Goal: Task Accomplishment & Management: Complete application form

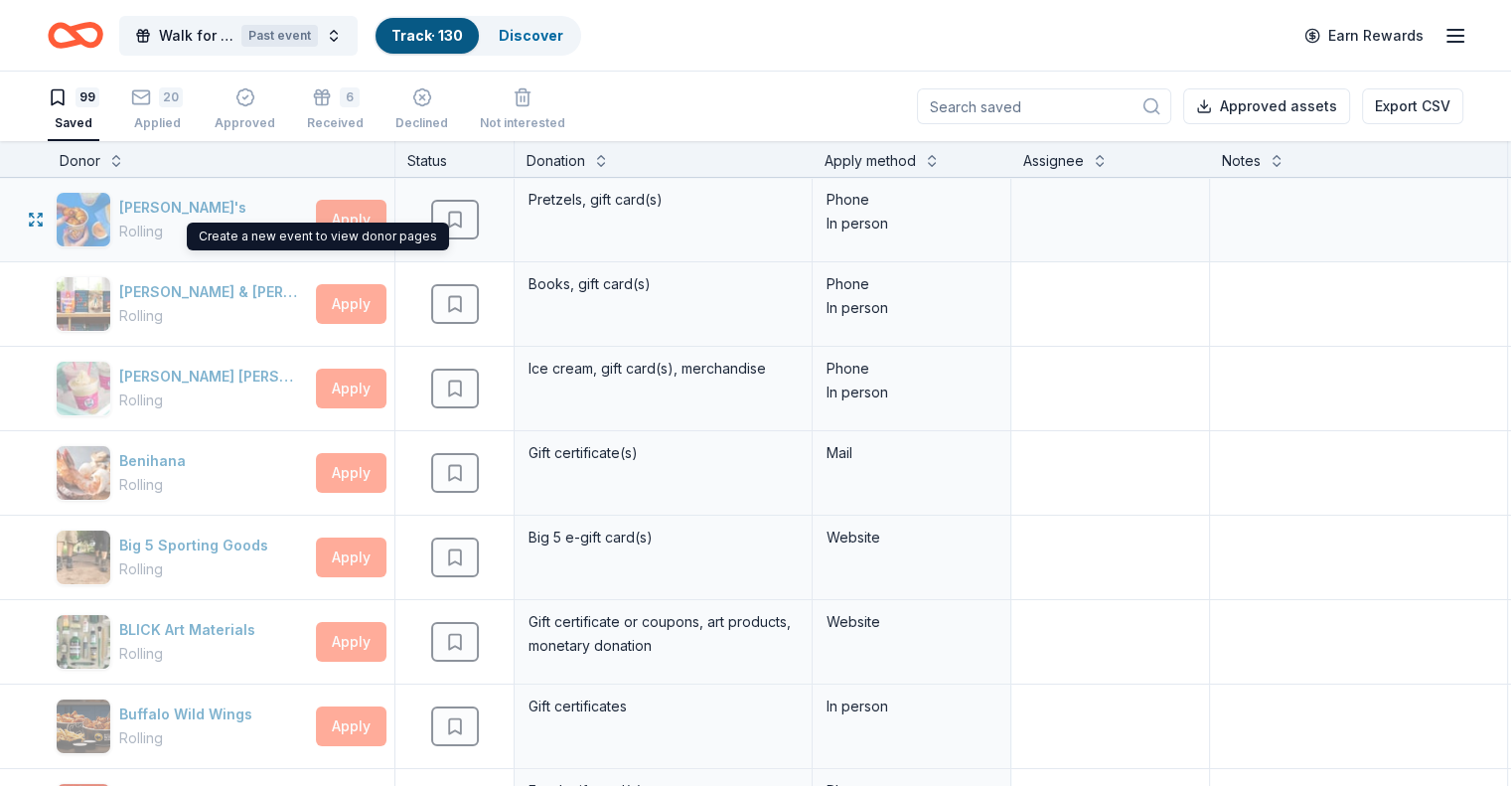
click at [190, 199] on div "Auntie Anne's Rolling" at bounding box center [182, 220] width 252 height 56
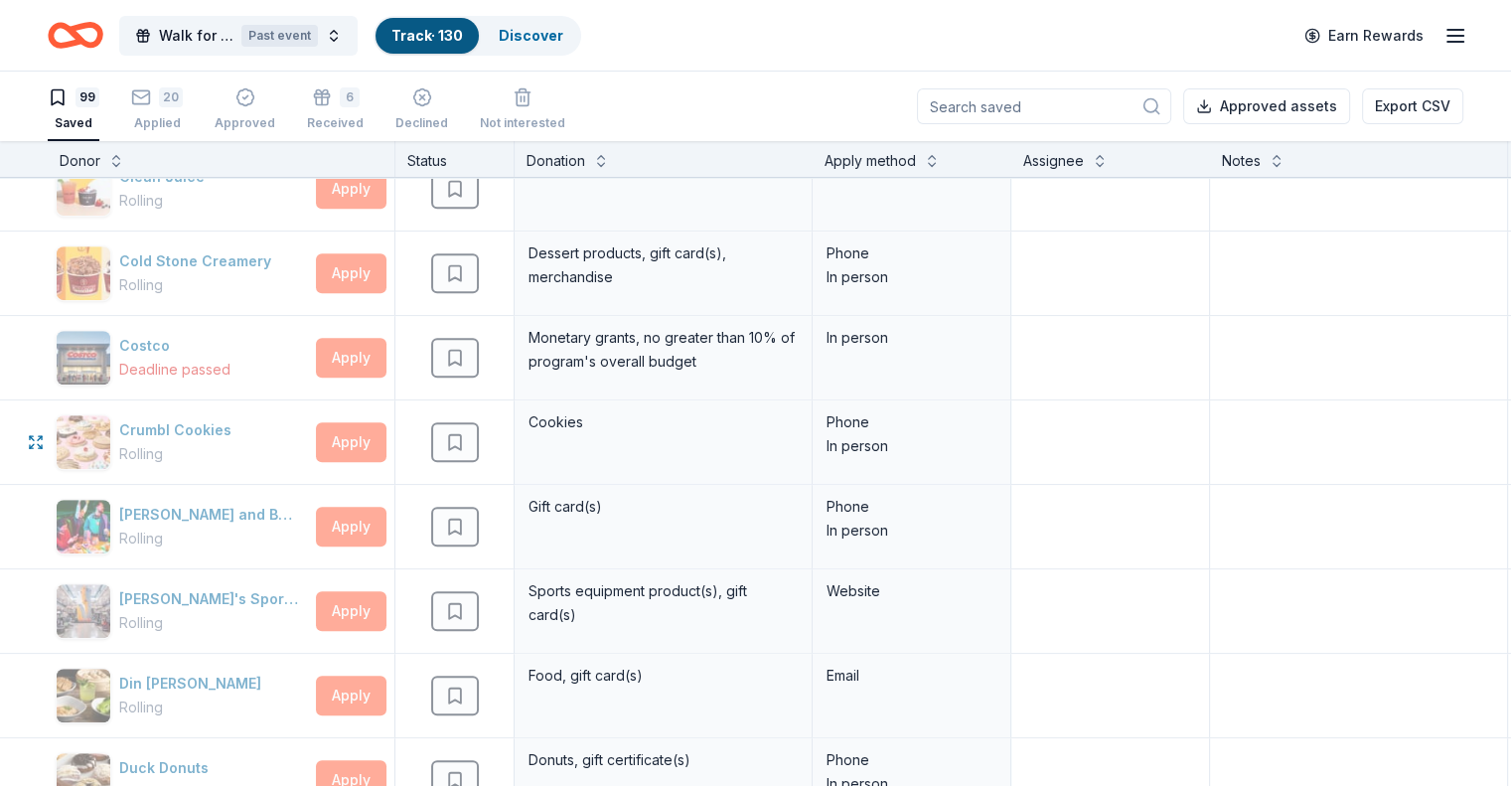
scroll to position [1130, 0]
click at [233, 29] on span "Walk for Restaveks" at bounding box center [196, 36] width 74 height 24
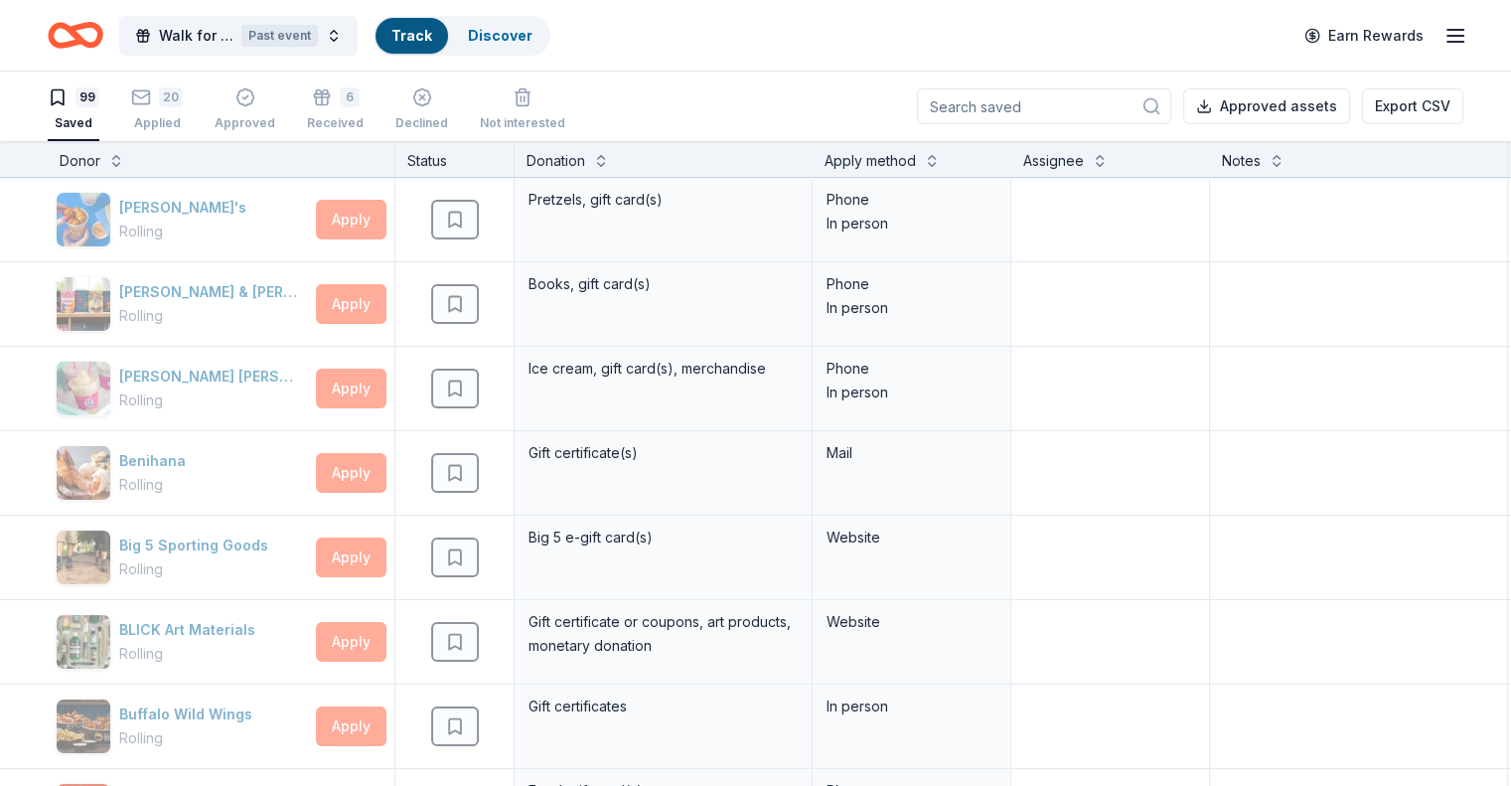
click at [233, 27] on span "Walk for Restaveks" at bounding box center [196, 36] width 74 height 24
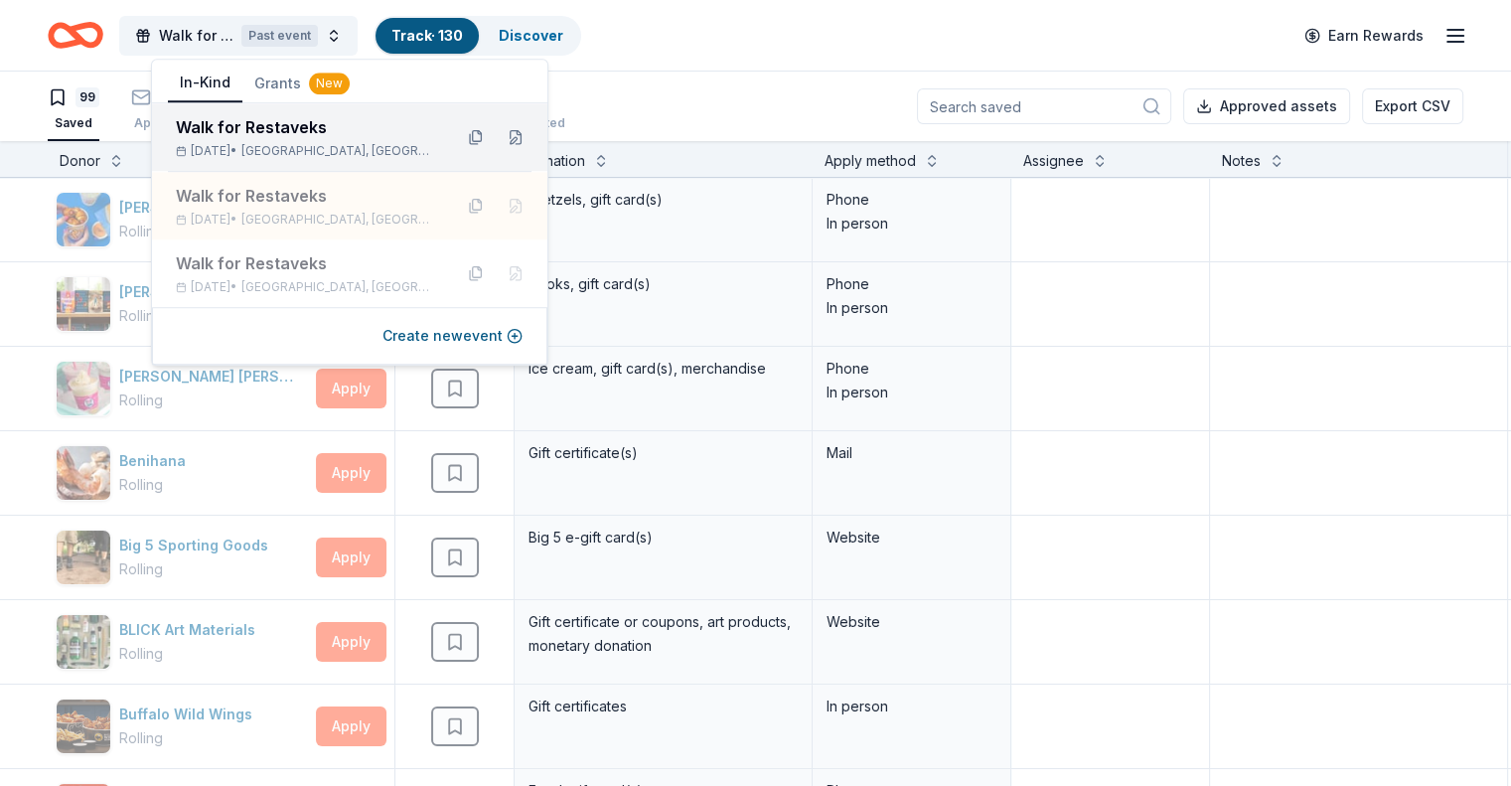
click at [385, 134] on div "Walk for Restaveks" at bounding box center [306, 127] width 260 height 24
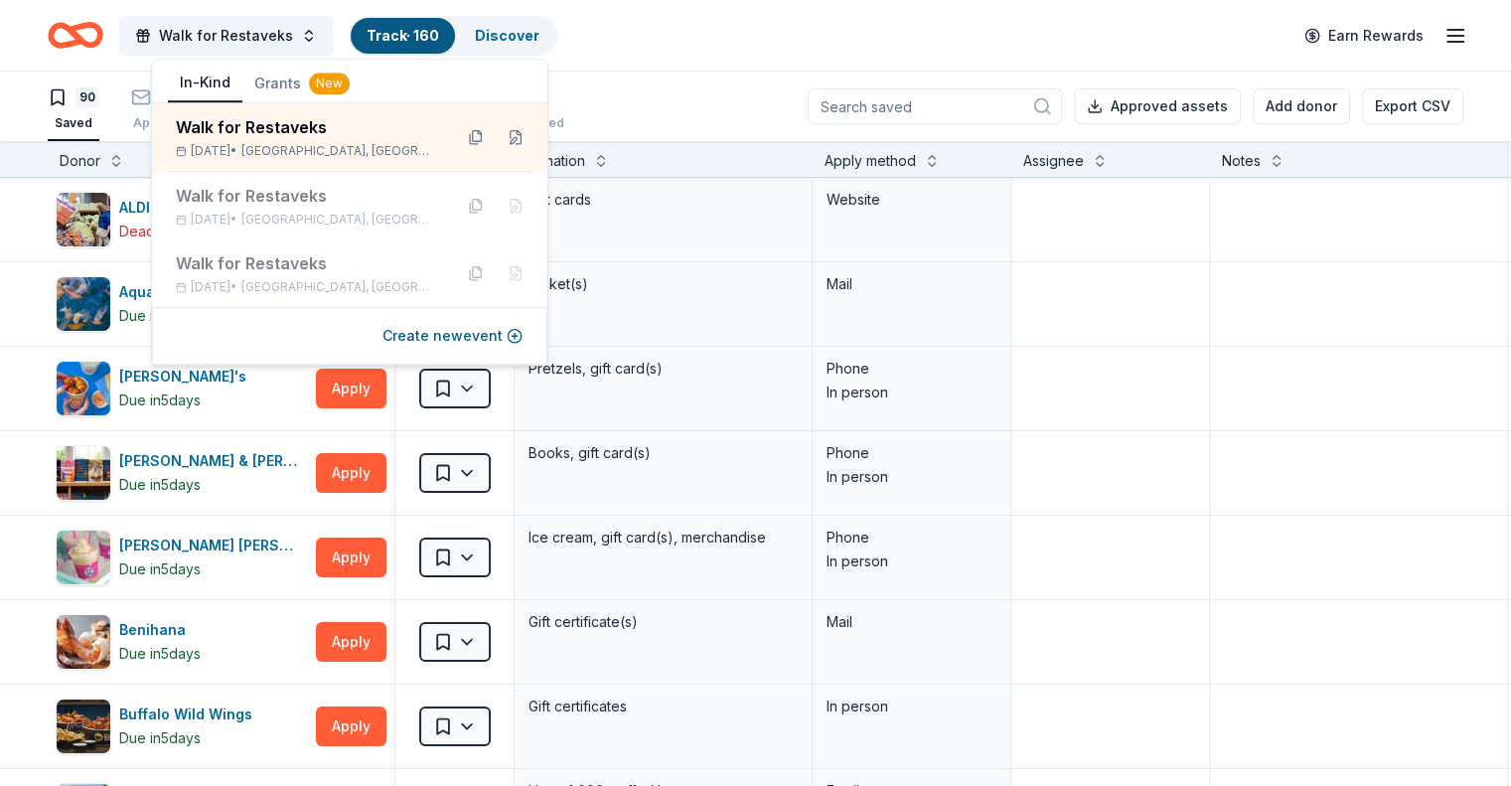
click at [42, 27] on div "Walk for Restaveks Track · 160 Discover Earn Rewards" at bounding box center [755, 35] width 1511 height 71
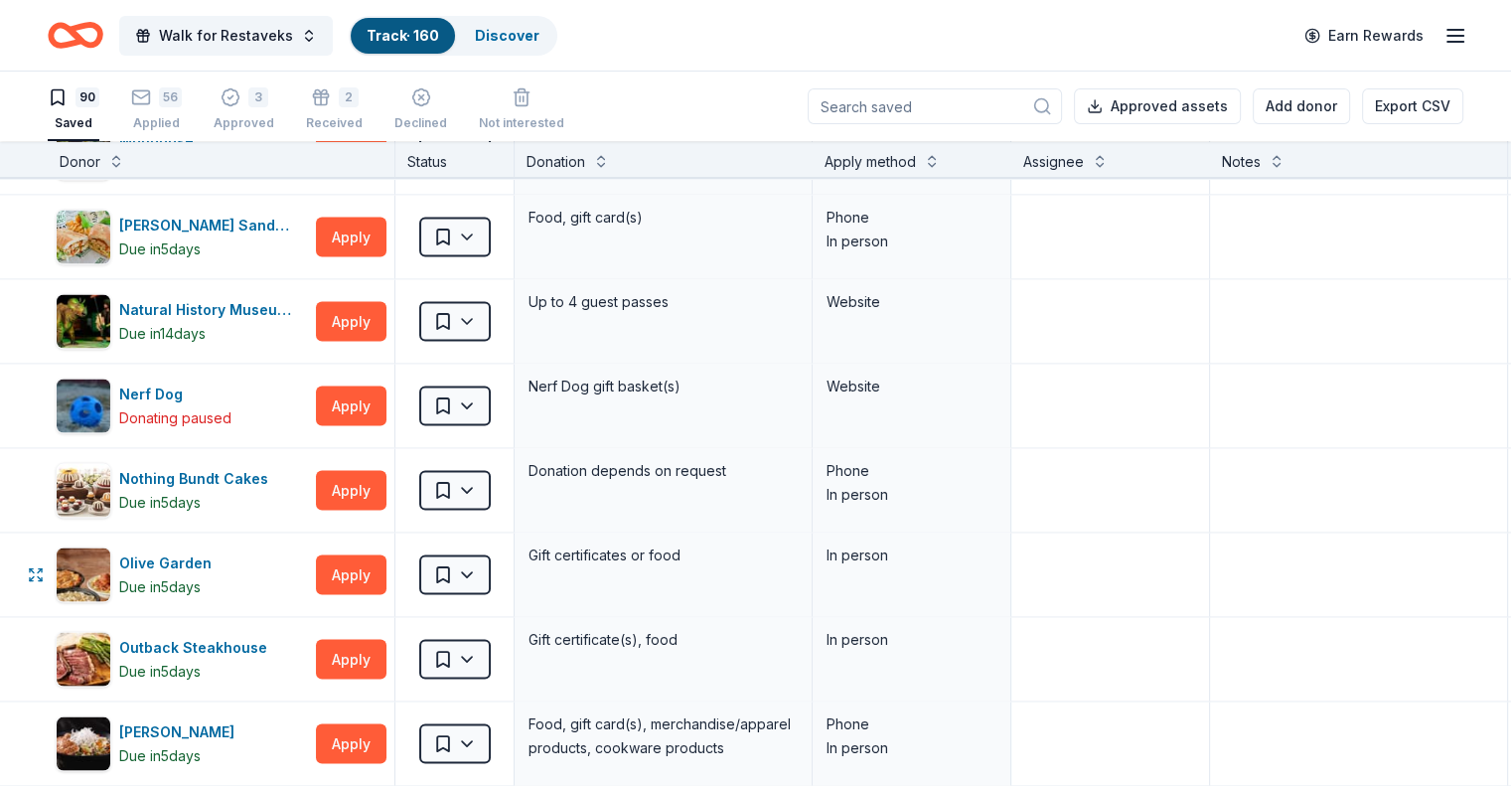
scroll to position [3774, 0]
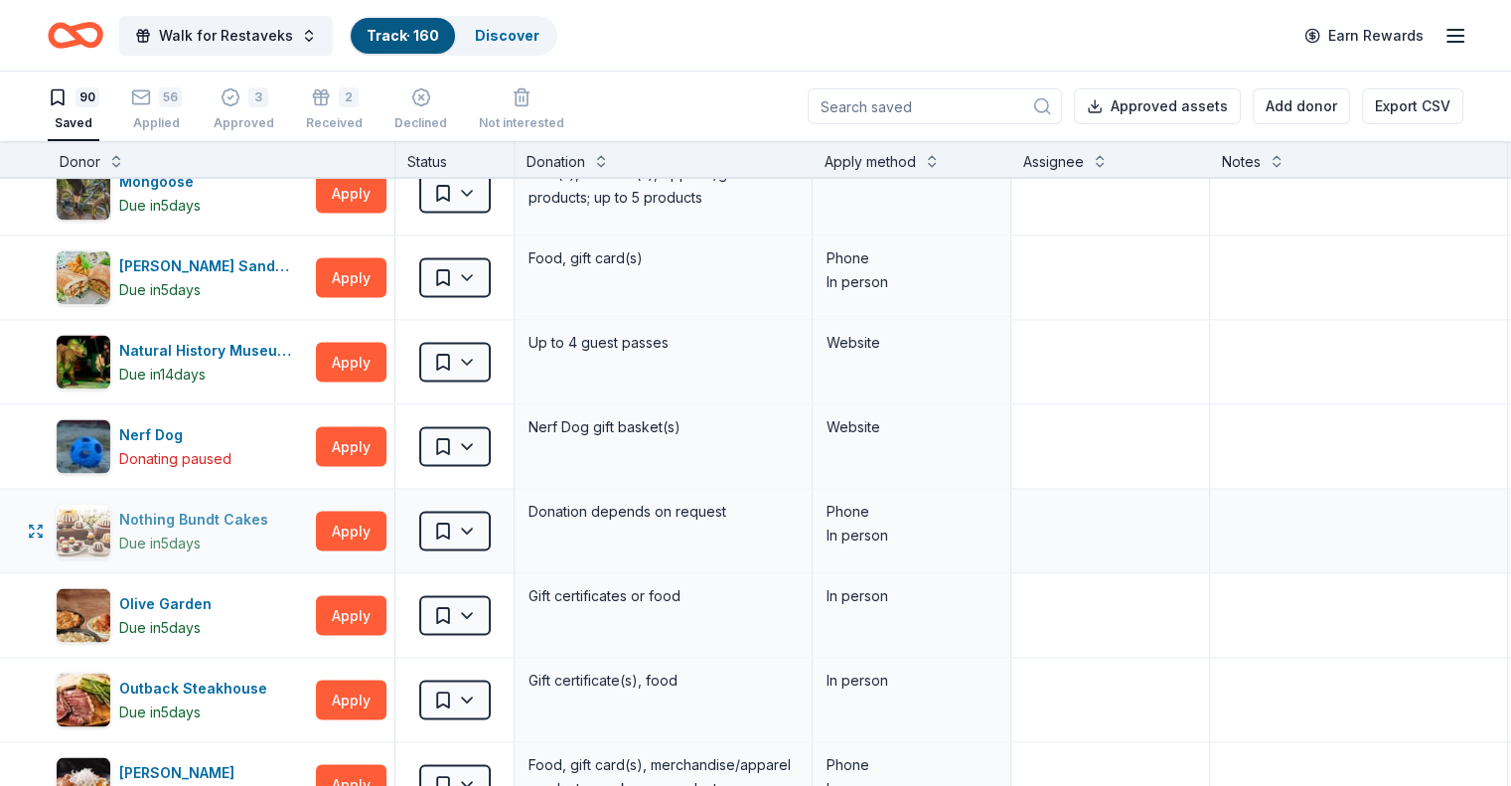
click at [216, 507] on div "Nothing Bundt Cakes" at bounding box center [197, 519] width 157 height 24
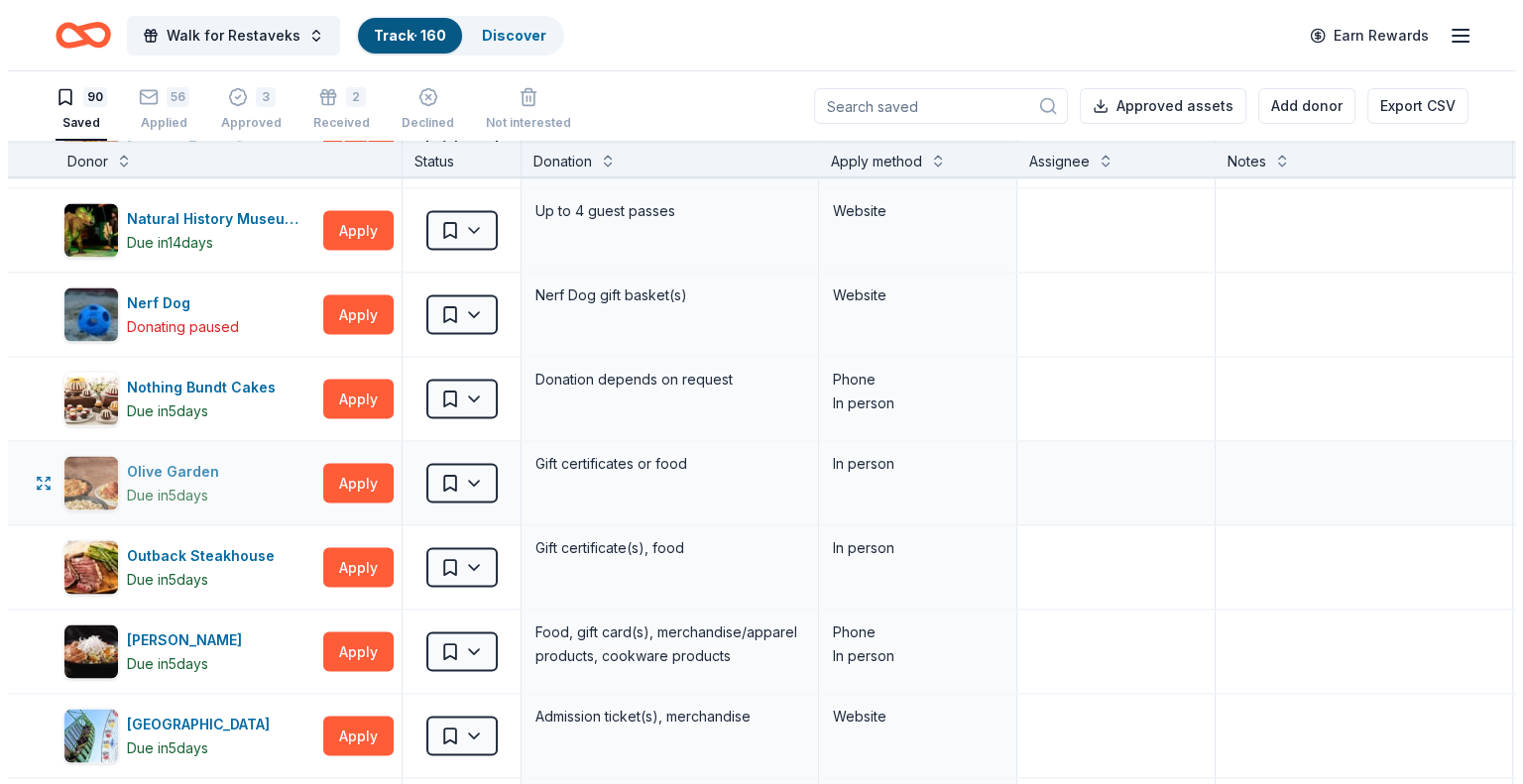
scroll to position [3896, 0]
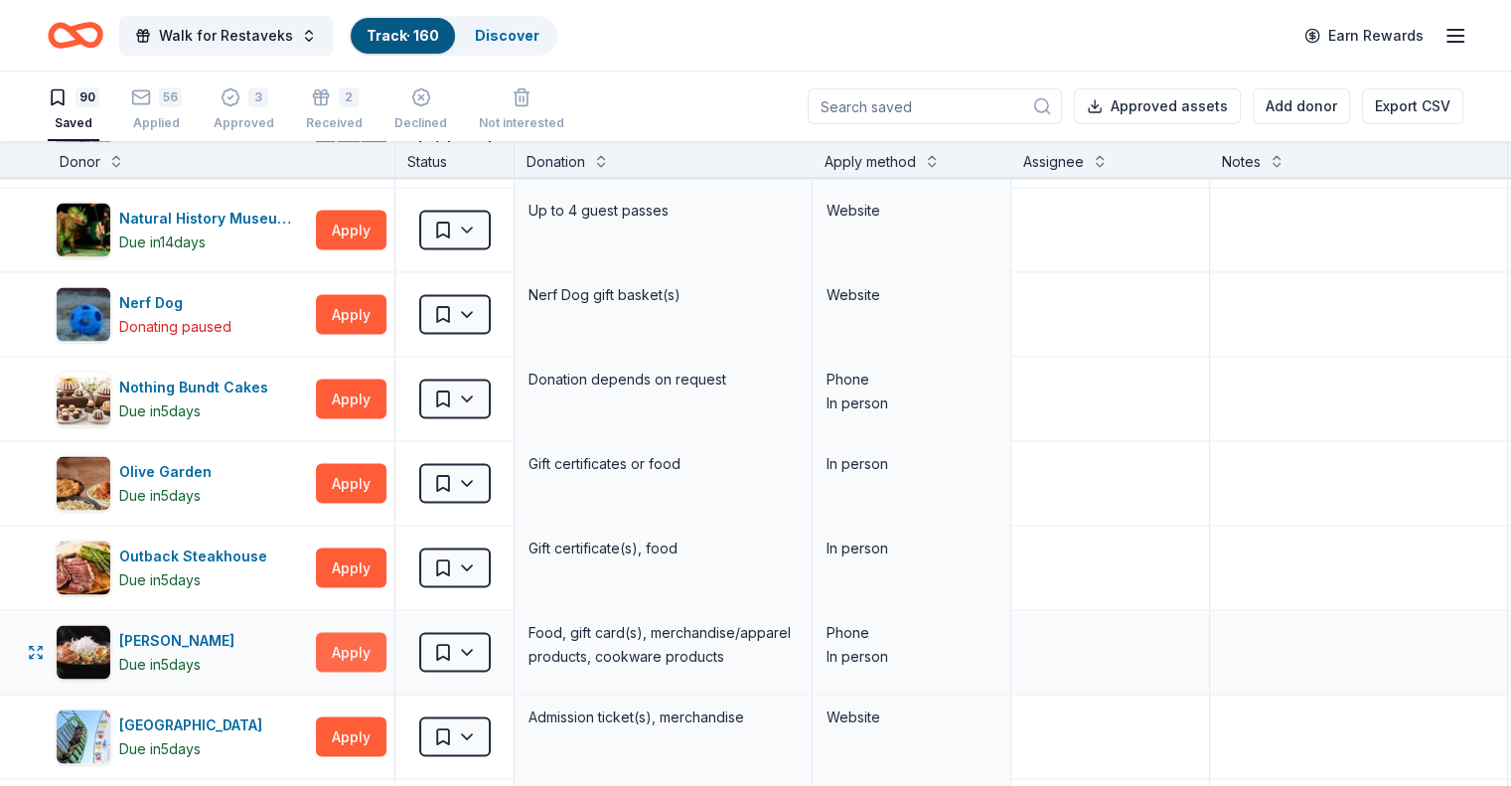
click at [386, 651] on button "Apply" at bounding box center [351, 652] width 71 height 40
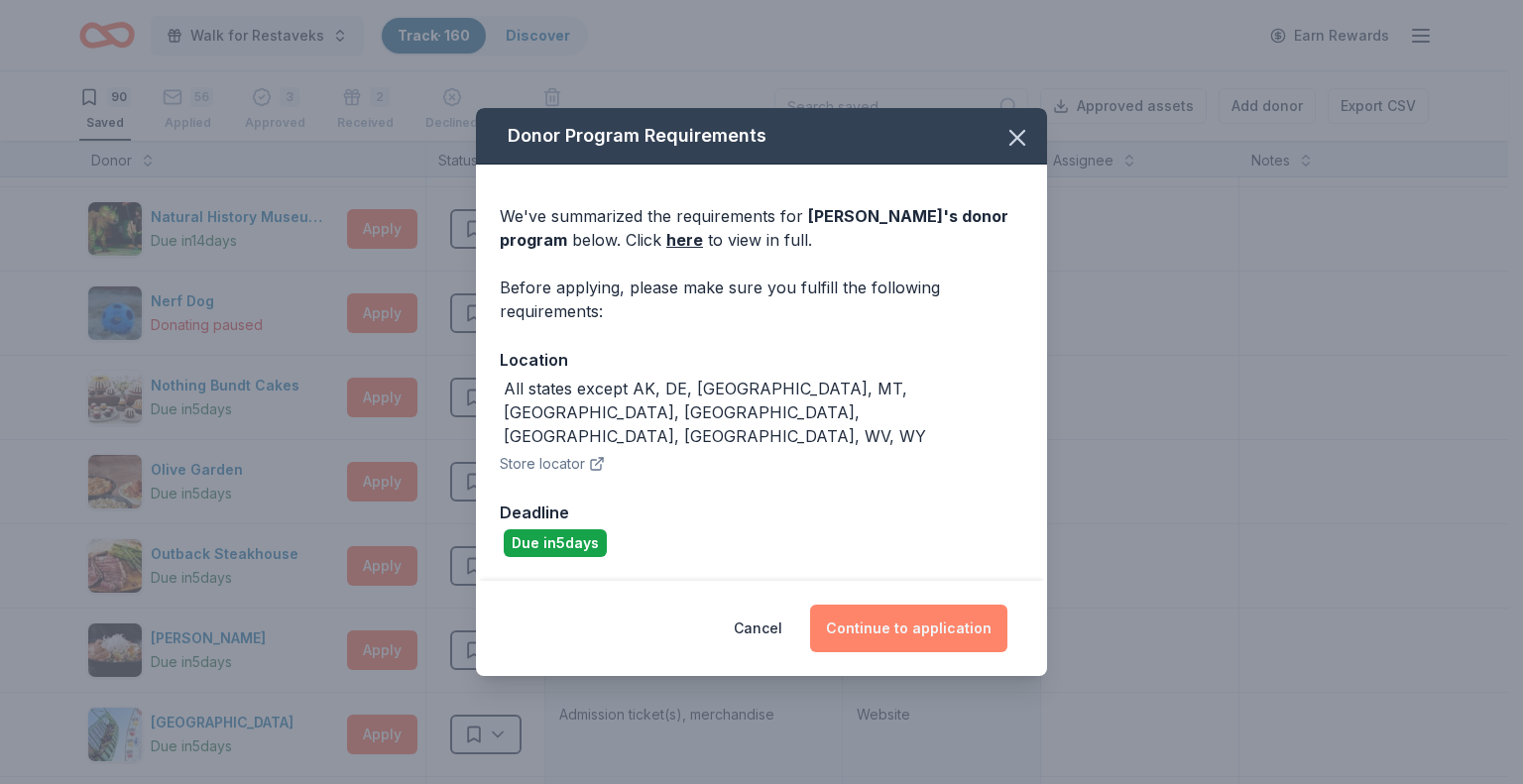
click at [828, 619] on button "Continue to application" at bounding box center [909, 628] width 198 height 48
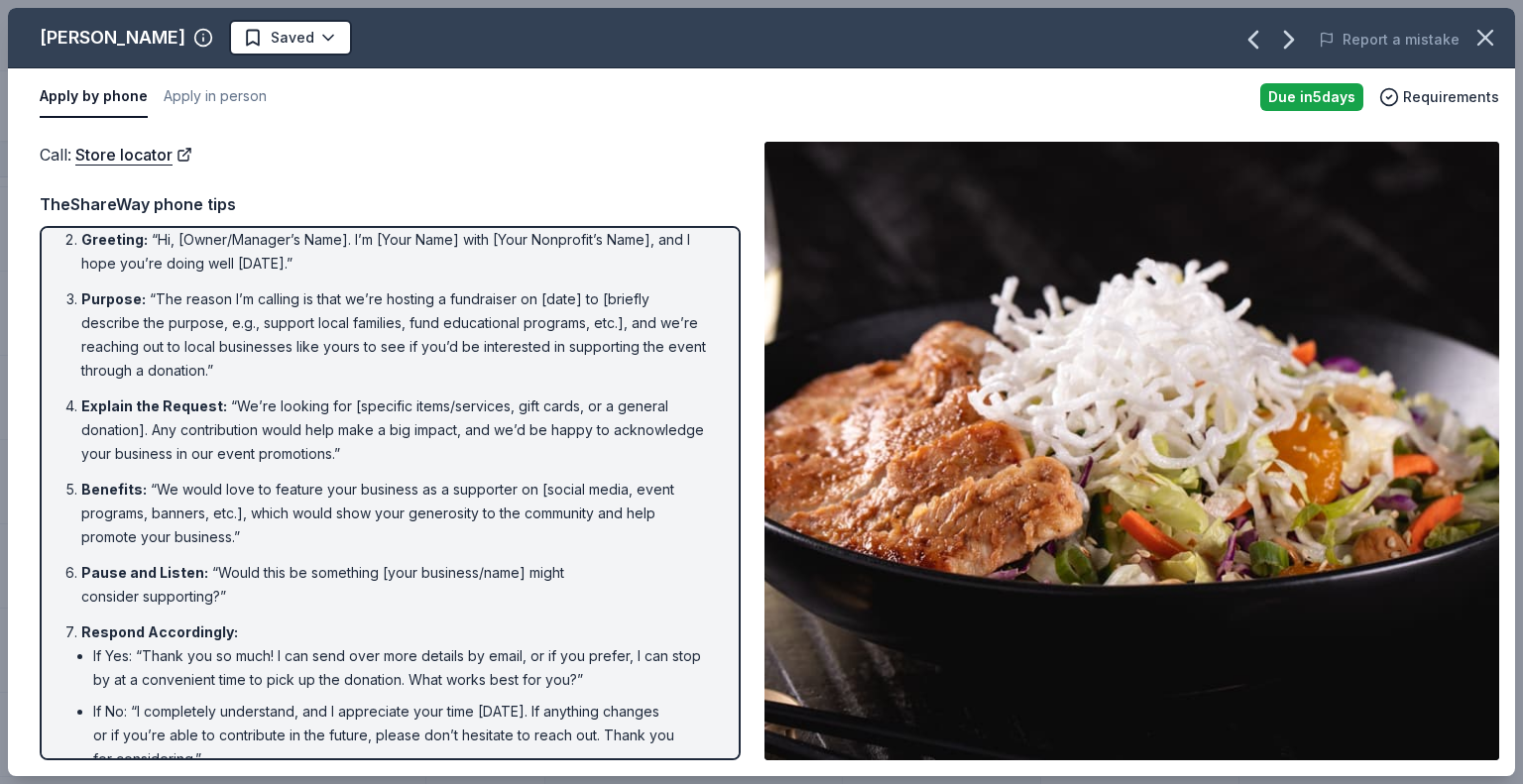
scroll to position [75, 0]
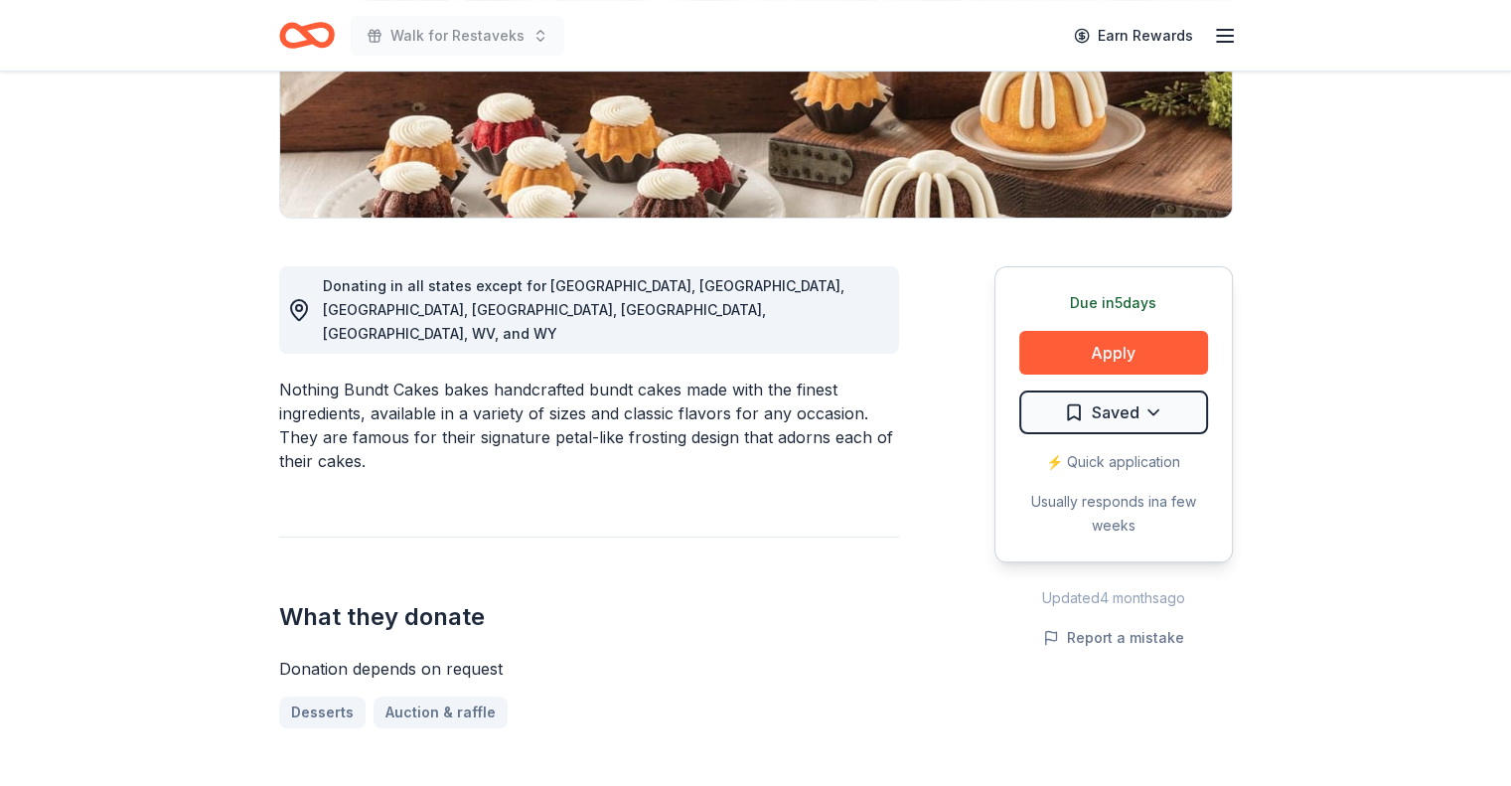
scroll to position [385, 0]
click at [1148, 334] on button "Apply" at bounding box center [1113, 353] width 189 height 44
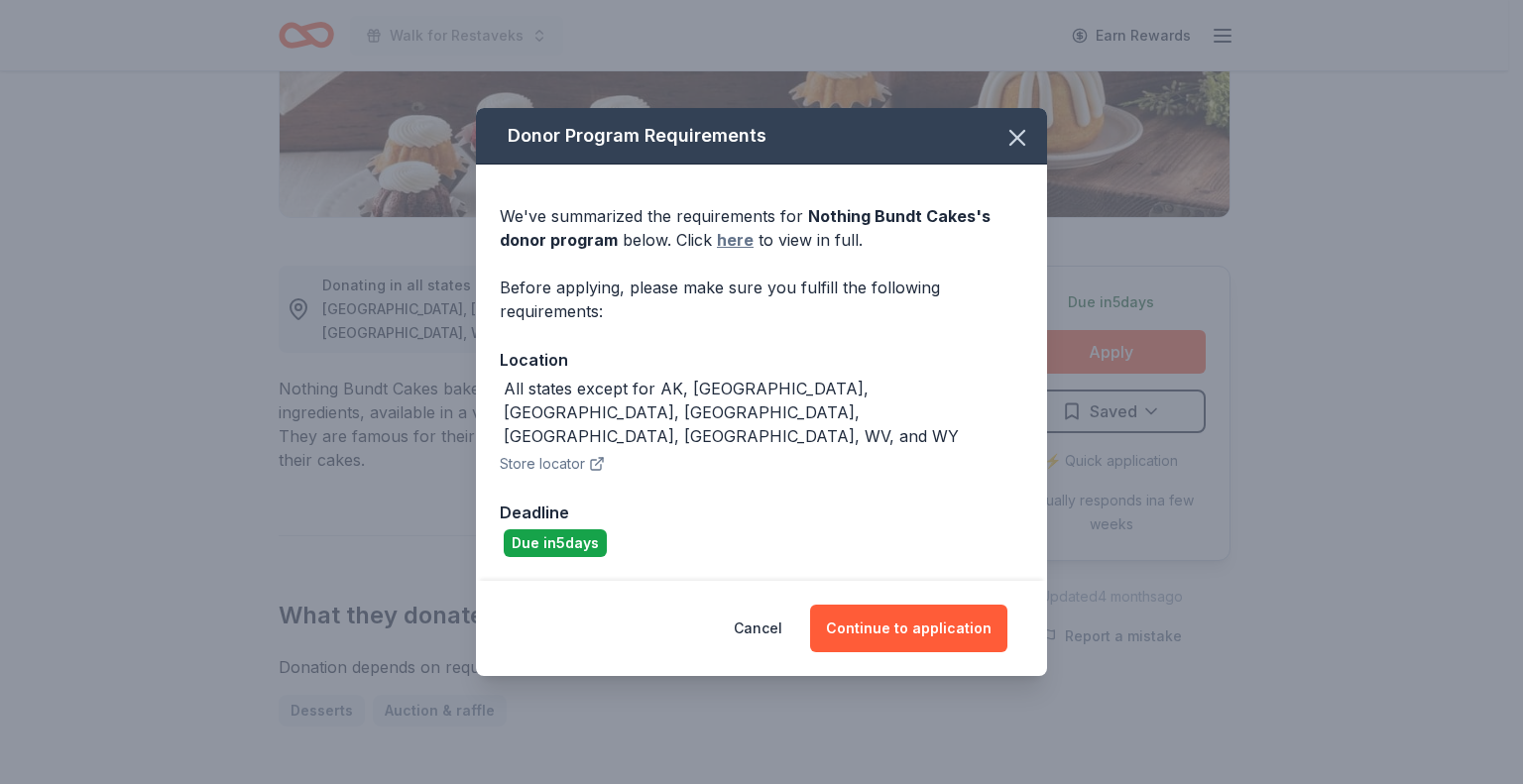
click at [742, 251] on link "here" at bounding box center [735, 239] width 37 height 24
click at [1011, 145] on icon "button" at bounding box center [1017, 138] width 14 height 14
